Goal: Complete application form

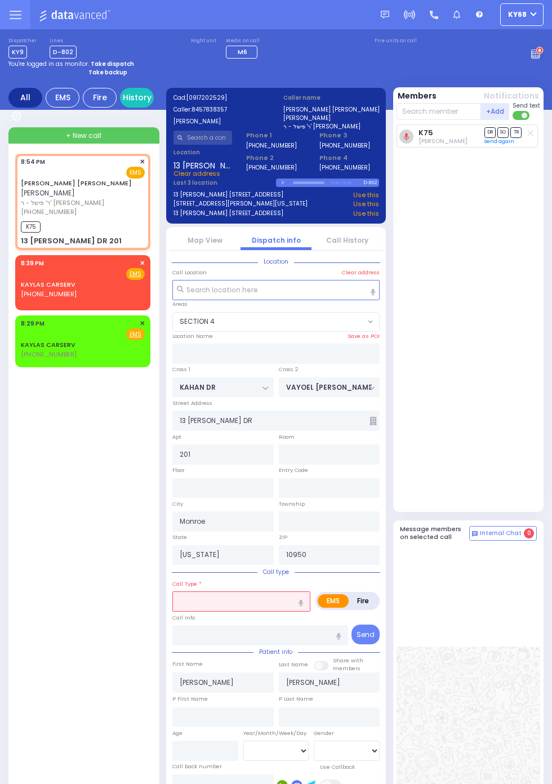
select select "SECTION 4"
select select
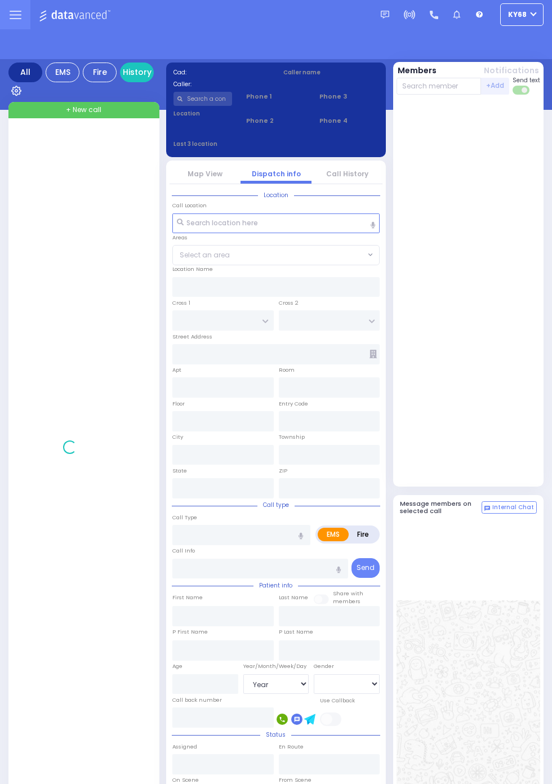
select select "Year"
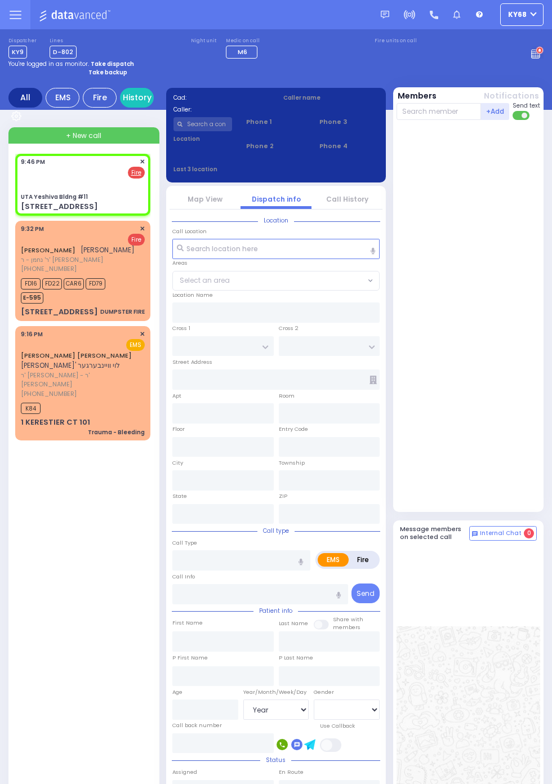
select select
radio input "false"
radio input "true"
select select
type input "21:46"
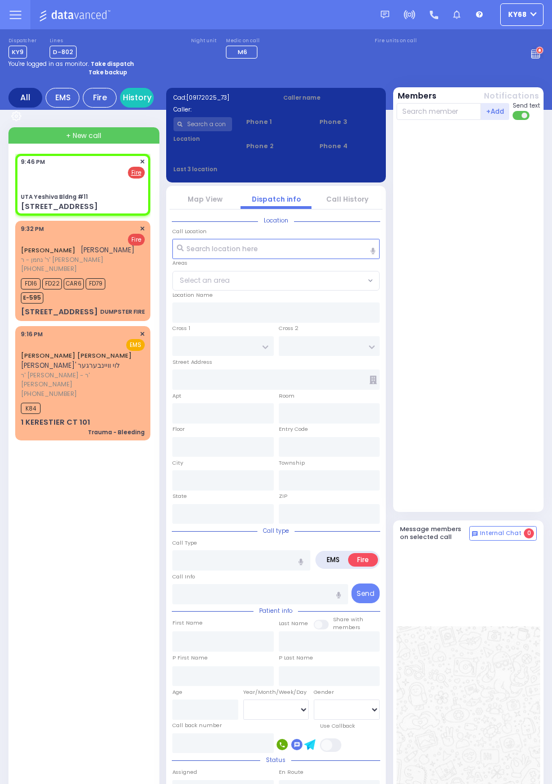
type input "UTA Yeshiva Bldng #11"
type input "[GEOGRAPHIC_DATA]"
type input "SCHUNNEMUNK RD"
type input "[STREET_ADDRESS]"
type input "[PERSON_NAME]"
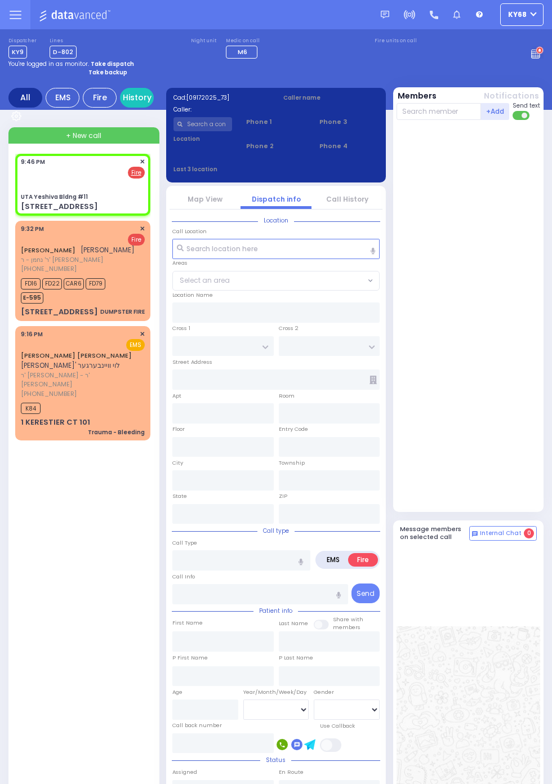
type input "[US_STATE]"
type input "10950"
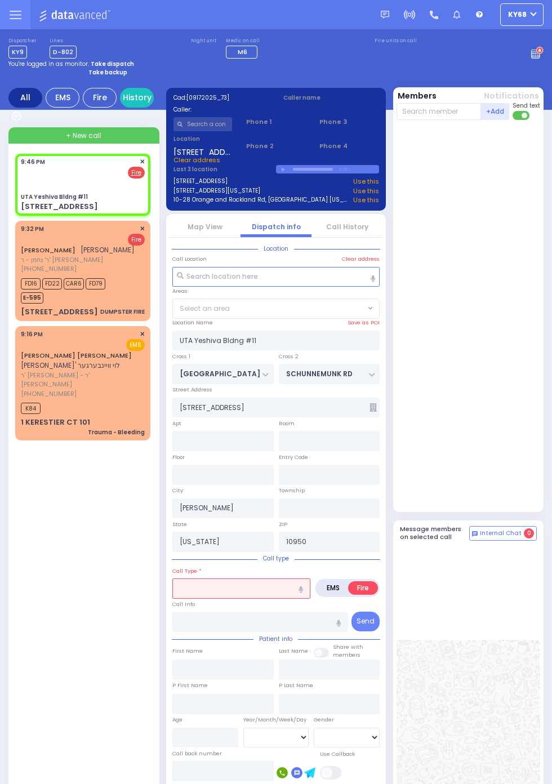
select select "SECTION 2"
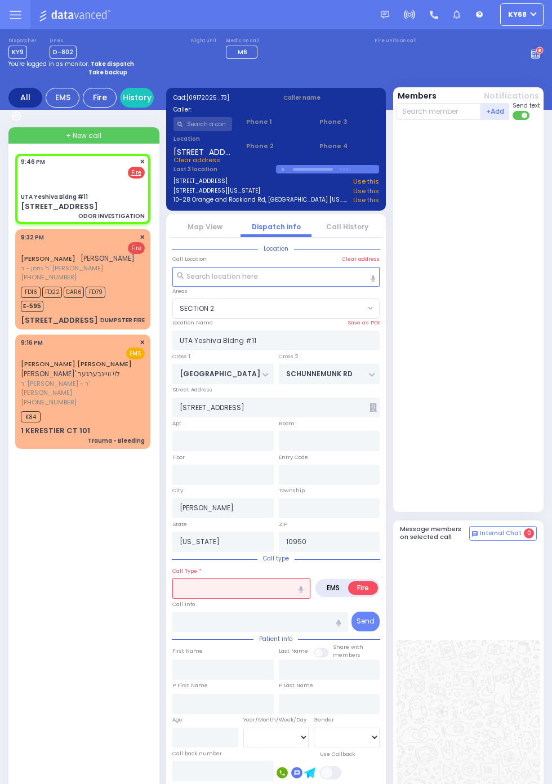
select select
type input "ODOR INVESTIGATION"
radio input "true"
select select
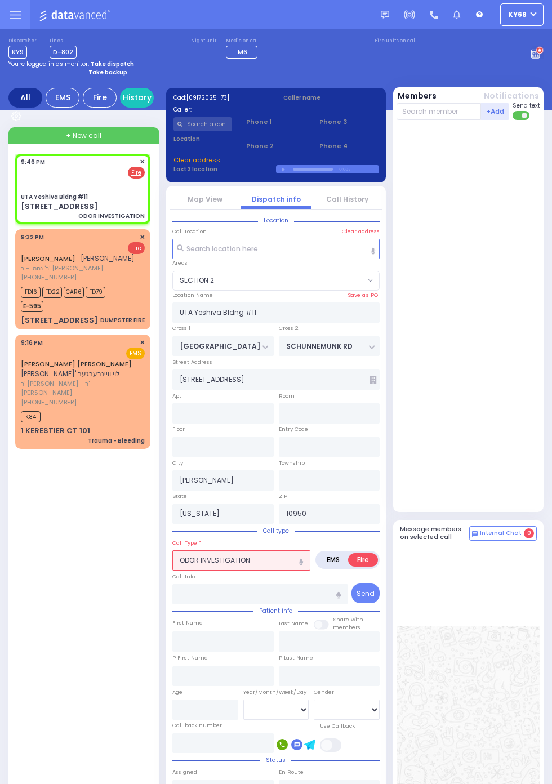
select select
radio input "true"
select select
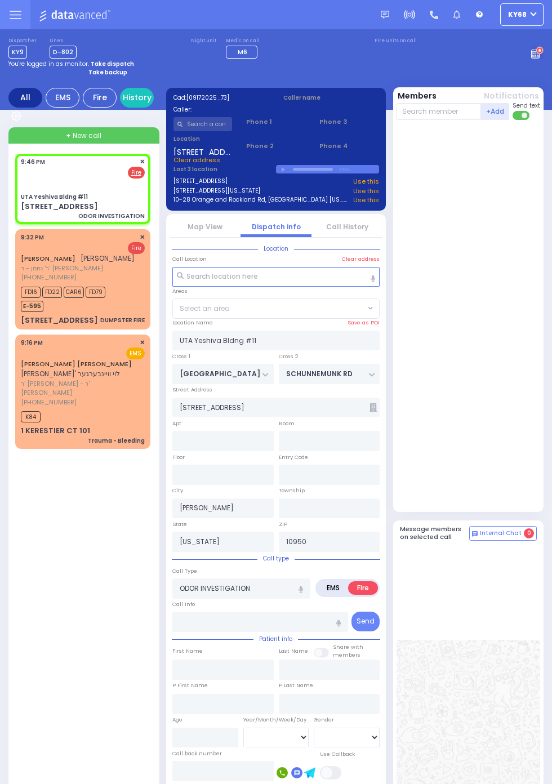
select select "SECTION 2"
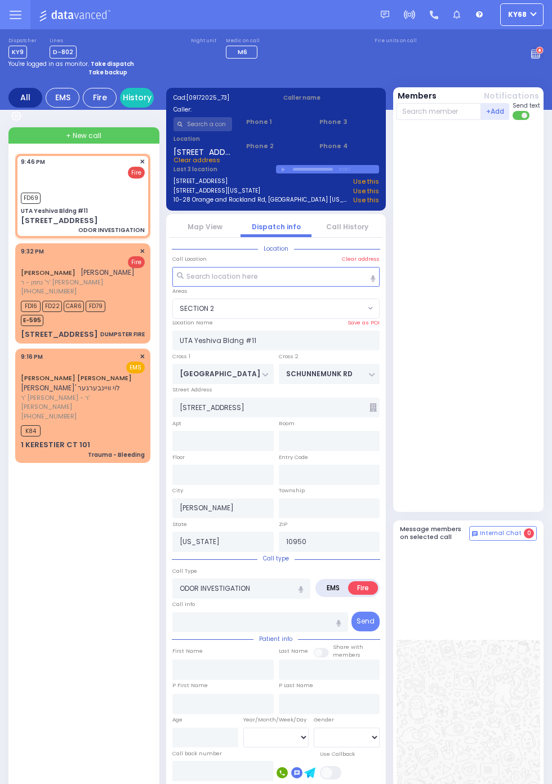
select select
radio input "true"
select select
type input "21:46"
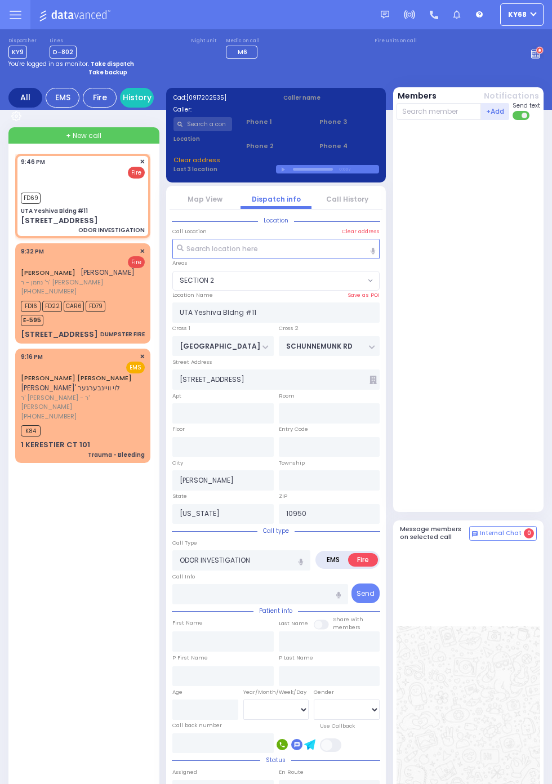
select select "SECTION 2"
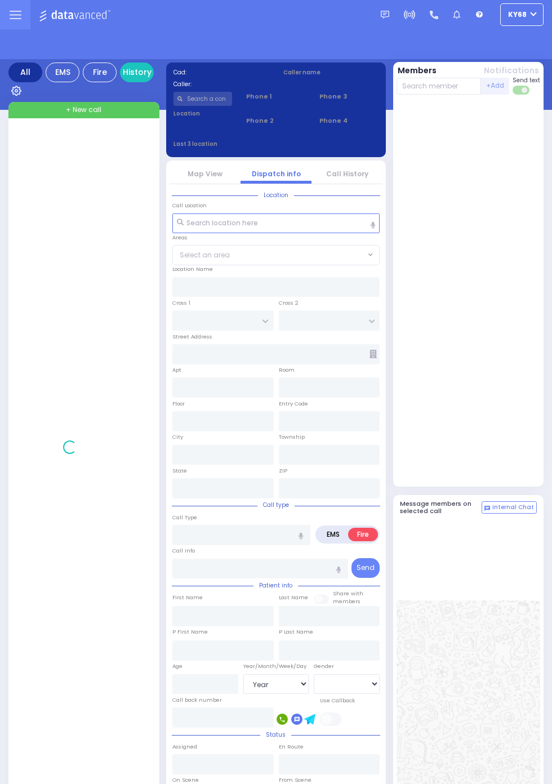
select select "Year"
